Goal: Navigation & Orientation: Find specific page/section

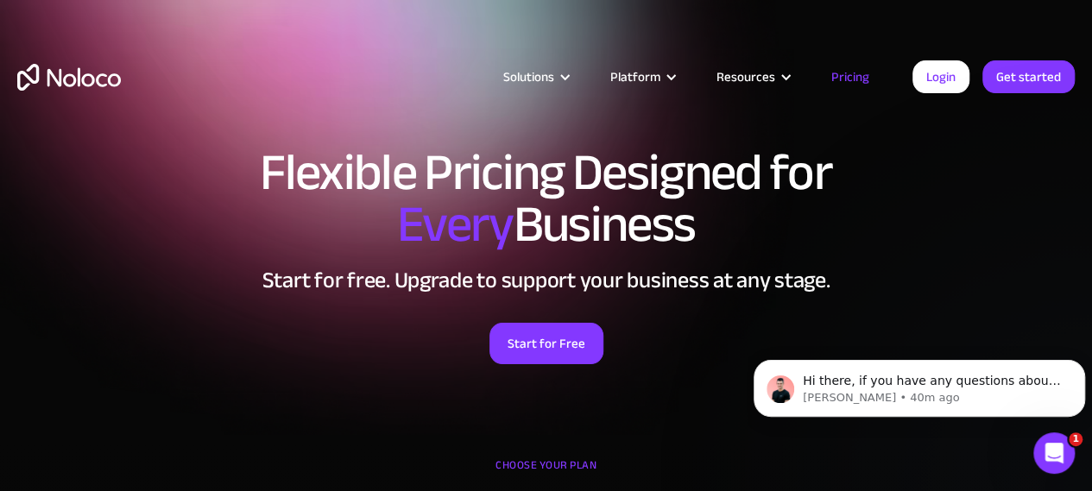
click at [724, 117] on div "Solutions Use Cases Business Types Project Management Keep track of customers, …" at bounding box center [546, 94] width 1092 height 102
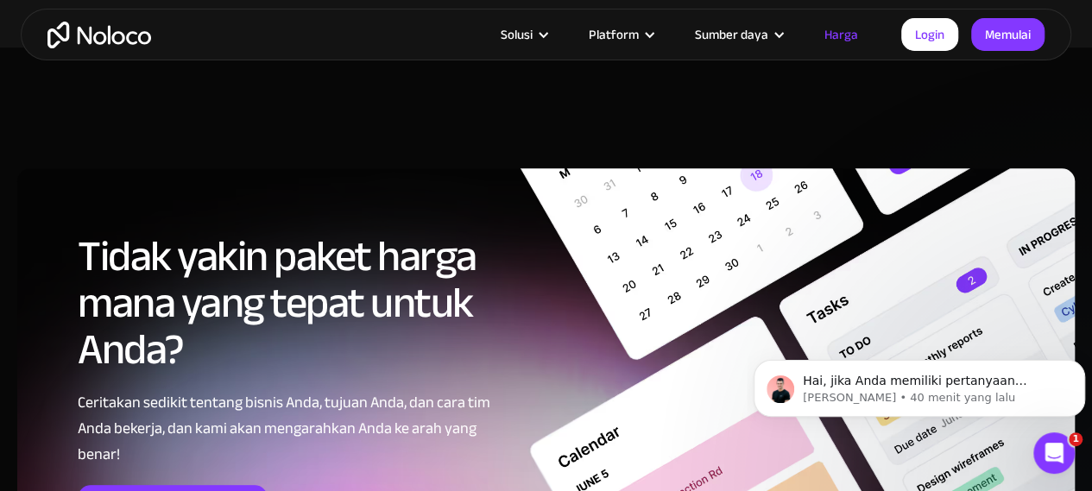
scroll to position [7311, 0]
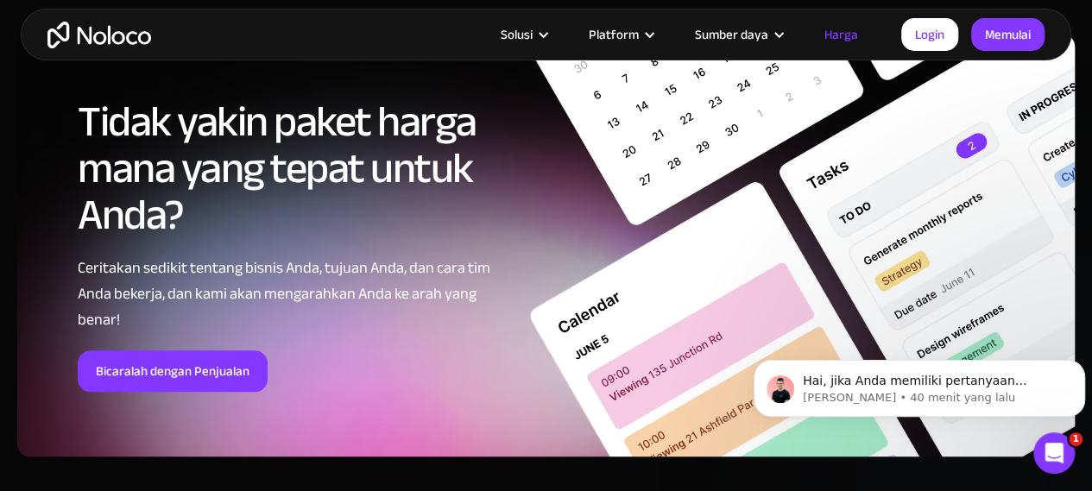
click at [102, 35] on img "rumah" at bounding box center [99, 35] width 104 height 27
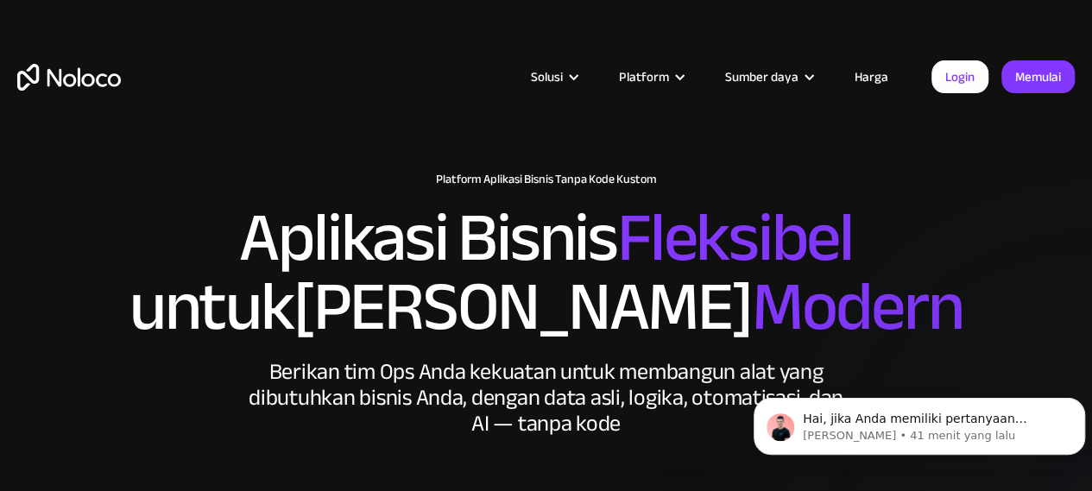
drag, startPoint x: 1097, startPoint y: 217, endPoint x: 1104, endPoint y: -104, distance: 321.3
click at [1092, 0] on html "Solusi Kasus Penggunaan Jenis Bisnis Manajemen Proyek Lacak pelanggan, pengguna…" at bounding box center [546, 245] width 1092 height 491
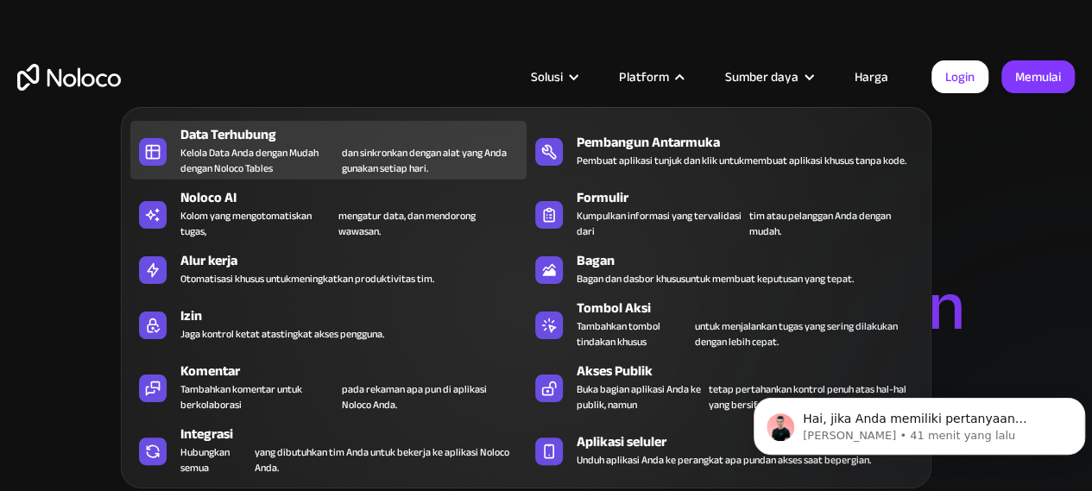
click at [373, 141] on div "Data Terhubung" at bounding box center [356, 134] width 353 height 21
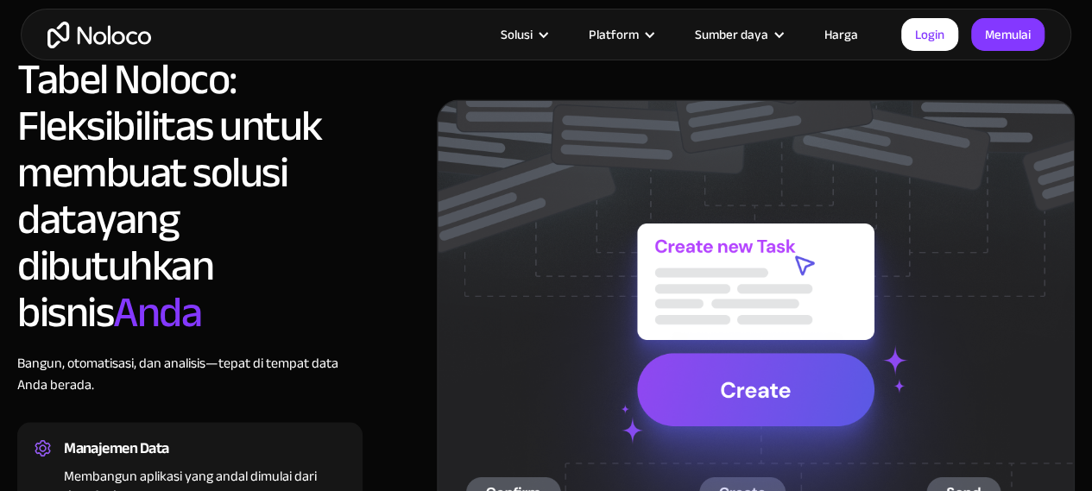
scroll to position [1334, 0]
